Goal: Information Seeking & Learning: Find specific fact

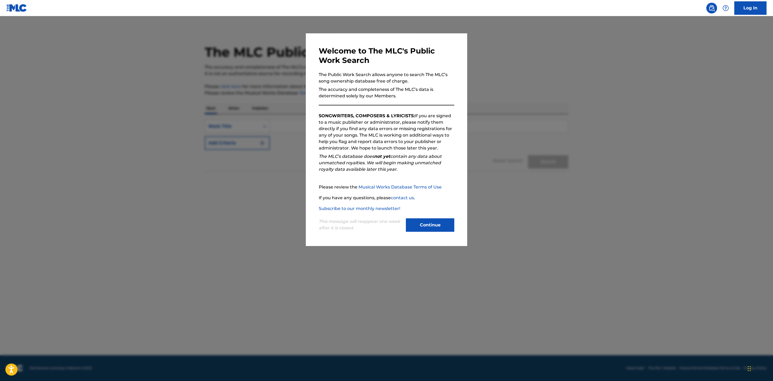
click at [420, 227] on button "Continue" at bounding box center [430, 224] width 48 height 13
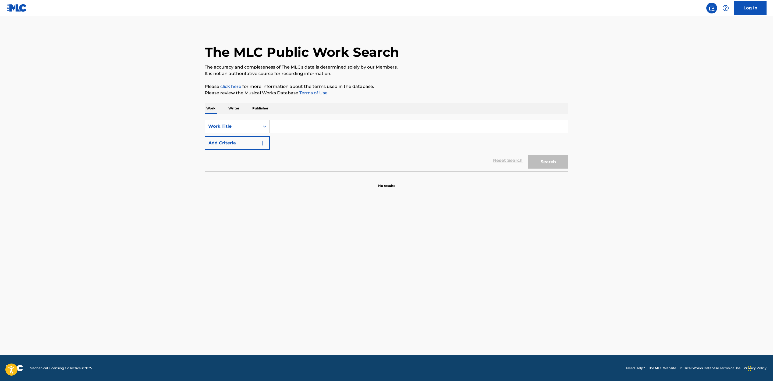
click at [265, 144] on img "Search Form" at bounding box center [262, 143] width 6 height 6
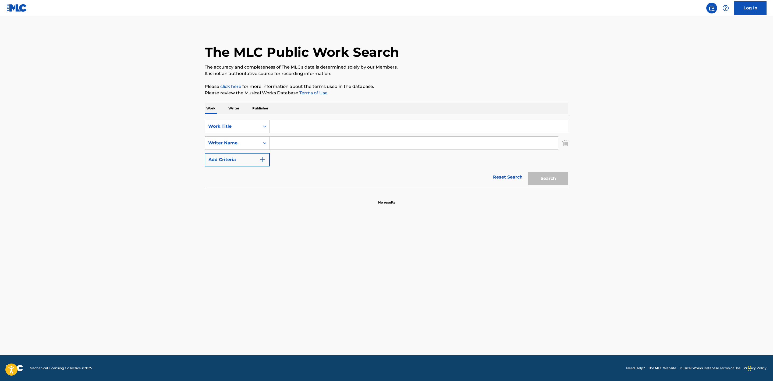
click at [291, 131] on input "Search Form" at bounding box center [419, 126] width 298 height 13
paste input "[MEDICAL_DATA]"
type input "[MEDICAL_DATA]"
click at [316, 139] on input "Search Form" at bounding box center [414, 143] width 288 height 13
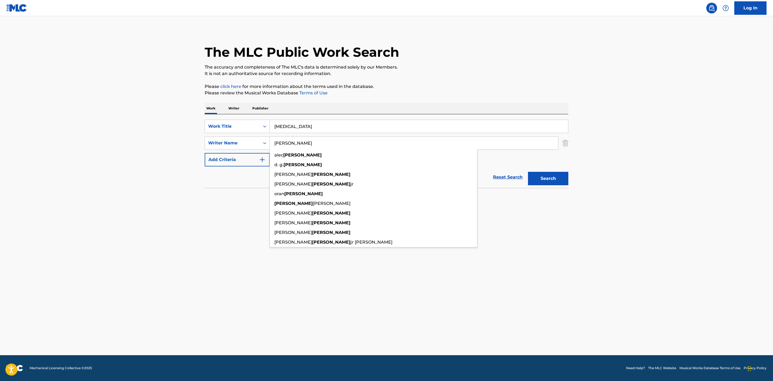
type input "[PERSON_NAME]"
click at [691, 117] on main "The MLC Public Work Search The accuracy and completeness of The MLC's data is d…" at bounding box center [386, 185] width 773 height 339
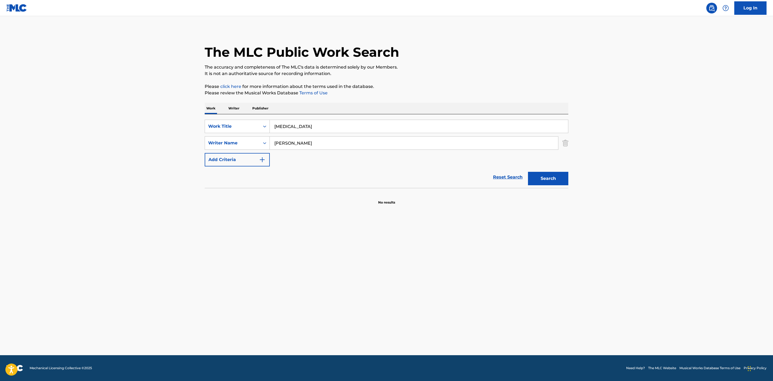
click at [563, 182] on button "Search" at bounding box center [548, 178] width 40 height 13
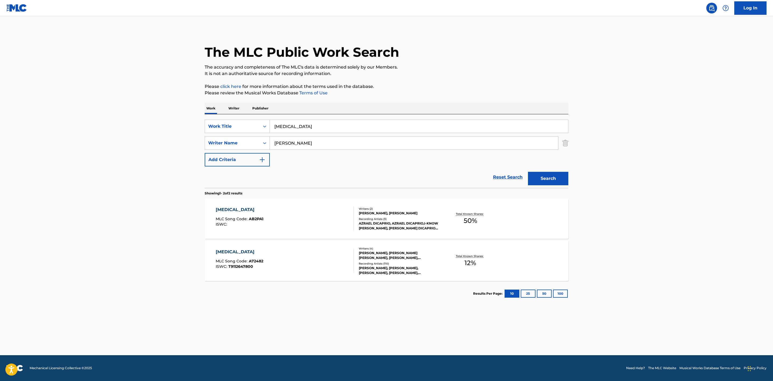
click at [288, 251] on div "[MEDICAL_DATA] MLC Song Code : A72482 ISWC : T9112647800" at bounding box center [285, 261] width 138 height 24
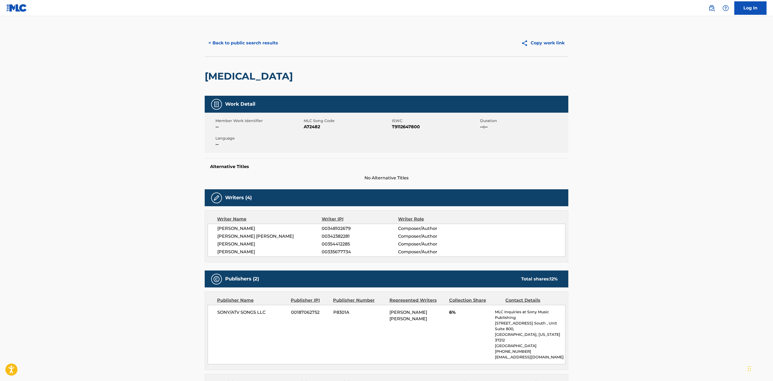
click at [264, 39] on button "< Back to public search results" at bounding box center [243, 42] width 77 height 13
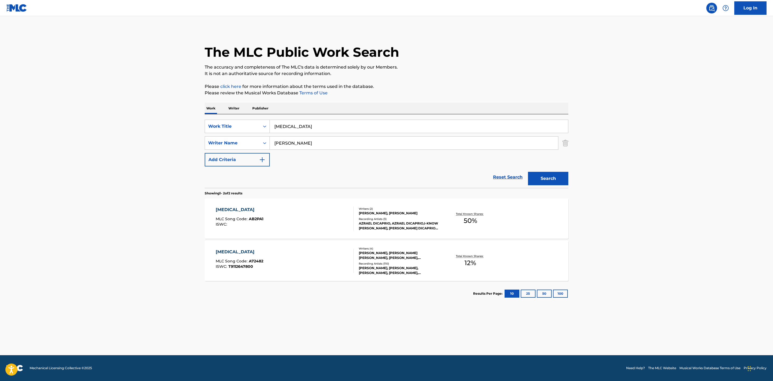
click at [231, 253] on div "[MEDICAL_DATA]" at bounding box center [240, 252] width 48 height 6
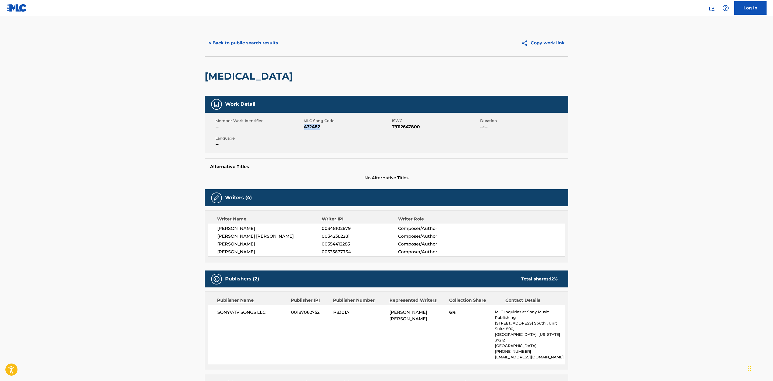
drag, startPoint x: 322, startPoint y: 129, endPoint x: 304, endPoint y: 129, distance: 18.3
click at [304, 129] on span "A72482" at bounding box center [347, 127] width 87 height 6
copy span "A72482"
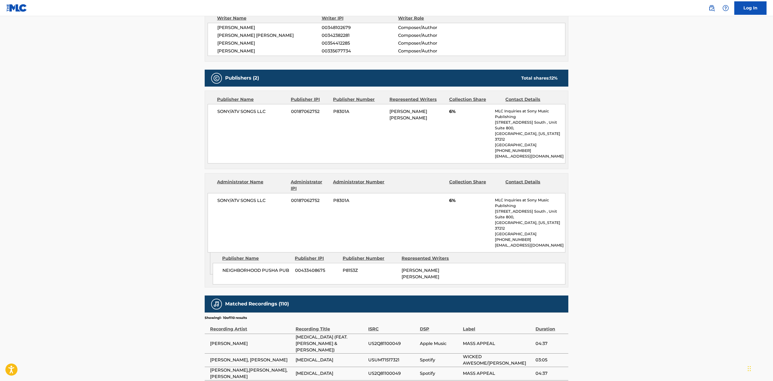
scroll to position [81, 0]
